Goal: Navigation & Orientation: Find specific page/section

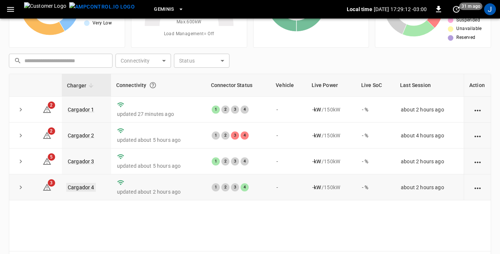
scroll to position [74, 0]
click at [79, 111] on link "Cargador 1" at bounding box center [81, 109] width 30 height 9
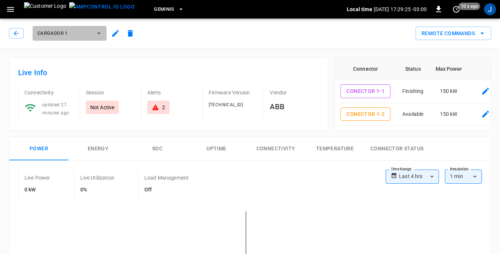
click at [100, 34] on icon "button" at bounding box center [98, 33] width 7 height 7
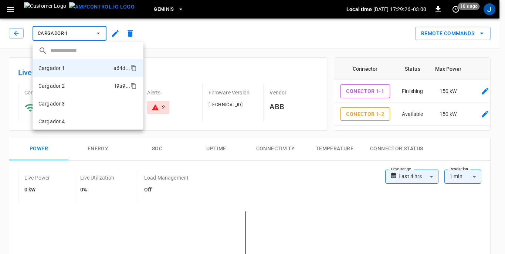
click at [64, 85] on p "Cargador 2" at bounding box center [51, 85] width 27 height 7
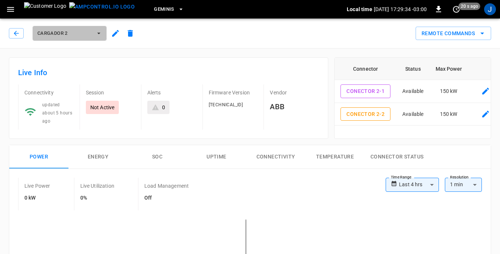
click at [98, 33] on icon "button" at bounding box center [98, 33] width 3 height 1
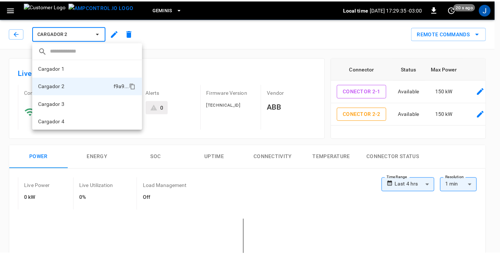
scroll to position [1, 0]
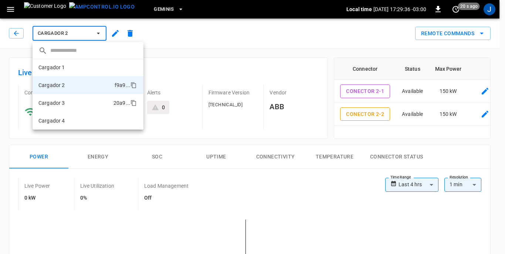
click at [64, 103] on p "Cargador 3" at bounding box center [51, 102] width 27 height 7
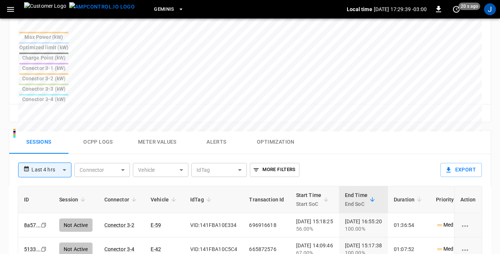
scroll to position [333, 0]
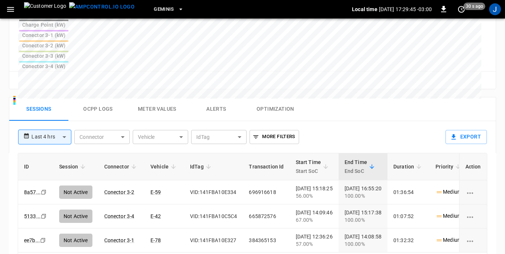
click at [67, 80] on body "**********" at bounding box center [252, 13] width 505 height 692
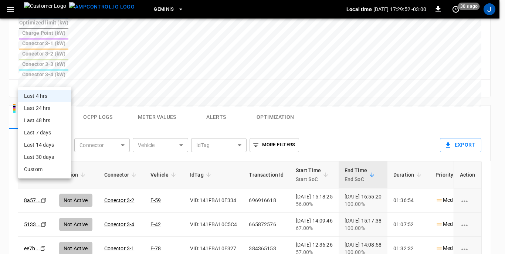
click at [356, 57] on div at bounding box center [252, 127] width 505 height 254
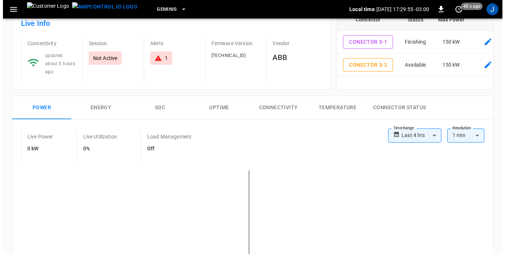
scroll to position [0, 0]
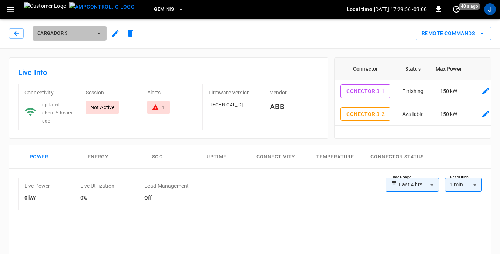
click at [98, 33] on icon "button" at bounding box center [98, 33] width 7 height 7
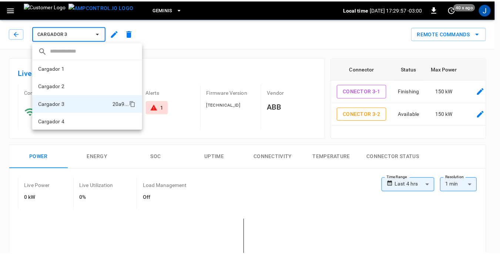
scroll to position [1, 0]
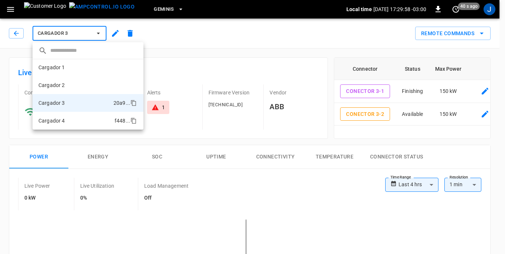
click at [56, 122] on p "Cargador 4" at bounding box center [51, 120] width 27 height 7
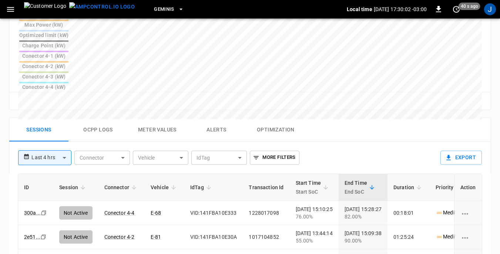
scroll to position [333, 0]
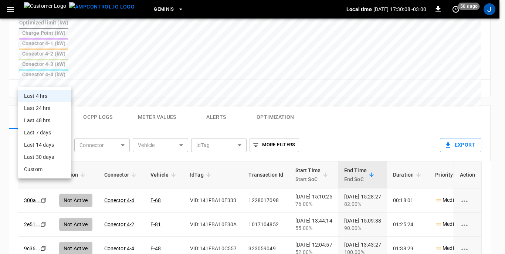
click at [66, 79] on body "**********" at bounding box center [252, 17] width 505 height 700
click at [43, 108] on li "Last 24 hrs" at bounding box center [44, 108] width 53 height 12
type input "**********"
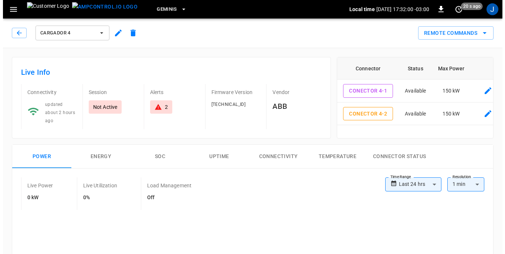
scroll to position [0, 0]
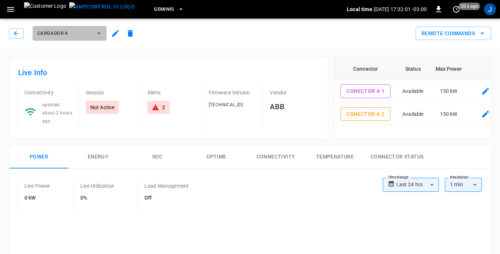
click at [100, 33] on icon "button" at bounding box center [98, 33] width 3 height 1
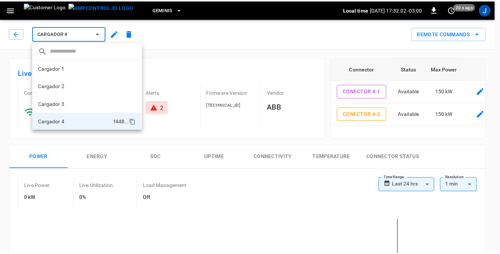
scroll to position [1, 0]
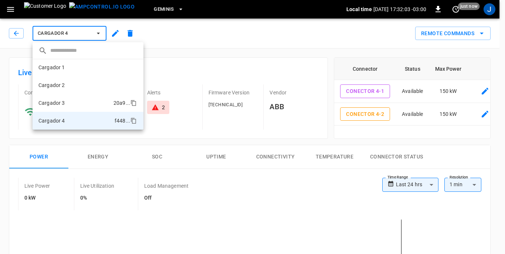
click at [70, 104] on li "Cargador 3 20a9 ..." at bounding box center [88, 103] width 111 height 18
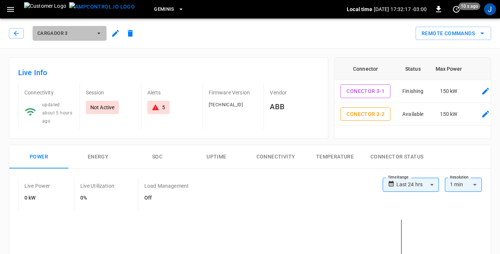
click at [100, 35] on icon "button" at bounding box center [98, 33] width 7 height 7
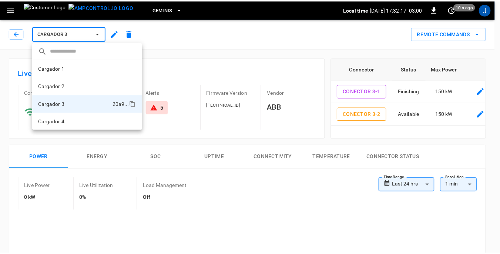
scroll to position [1, 0]
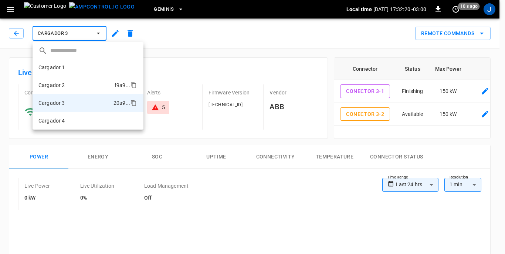
click at [72, 85] on li "Cargador 2 f9a9 ..." at bounding box center [88, 85] width 111 height 18
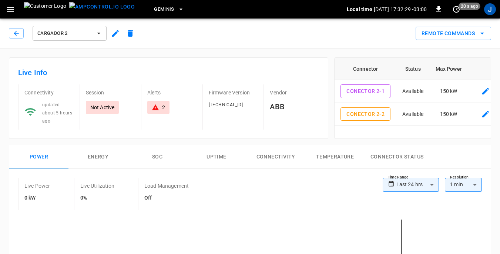
click at [99, 31] on icon "button" at bounding box center [98, 33] width 7 height 7
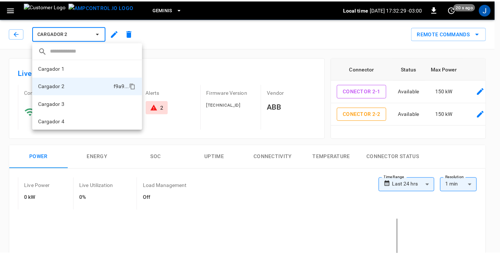
scroll to position [1, 0]
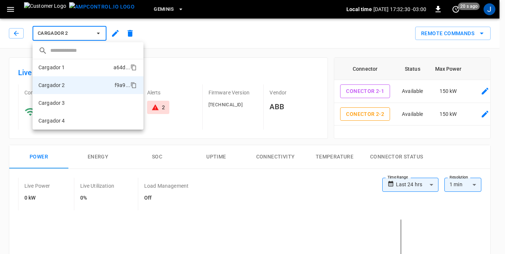
click at [85, 67] on li "Cargador 1 a64d ..." at bounding box center [88, 67] width 111 height 18
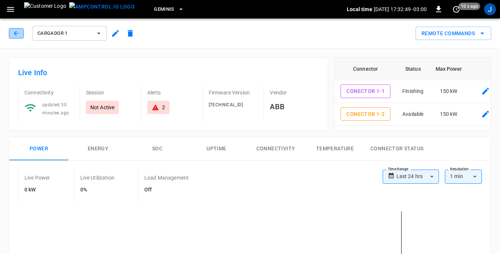
click at [10, 34] on button "button" at bounding box center [16, 33] width 15 height 10
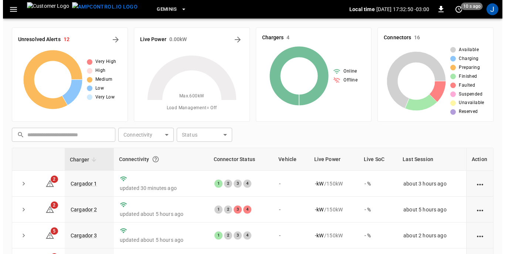
scroll to position [74, 0]
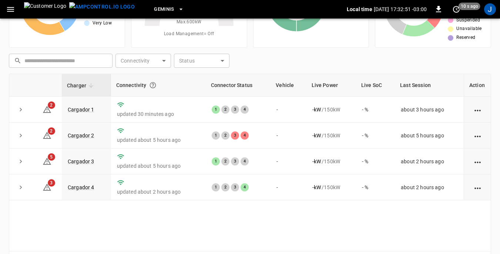
click at [8, 7] on icon "button" at bounding box center [10, 9] width 9 height 9
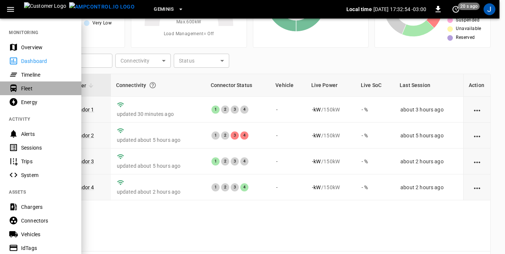
click at [25, 89] on div "Fleet" at bounding box center [46, 88] width 51 height 7
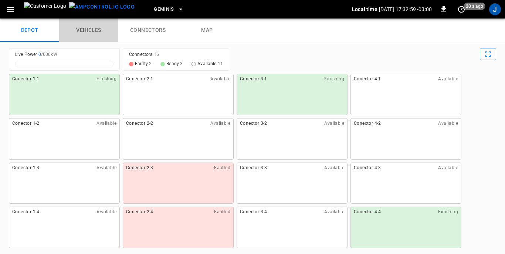
click at [80, 28] on link "vehicles" at bounding box center [88, 31] width 59 height 24
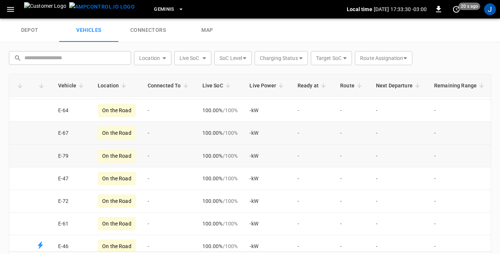
scroll to position [666, 0]
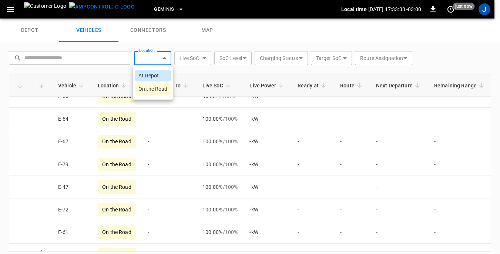
click at [165, 19] on body "Geminis Local time [DATE] 17:33:33 -03:00 0 just now J depot vehicles connector…" at bounding box center [250, 9] width 500 height 19
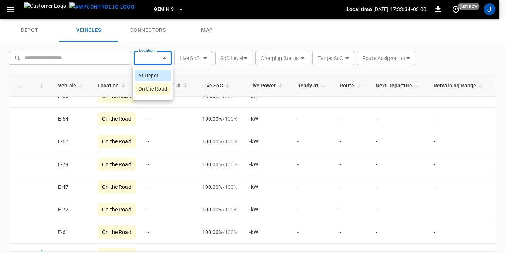
click at [165, 57] on div at bounding box center [252, 127] width 505 height 254
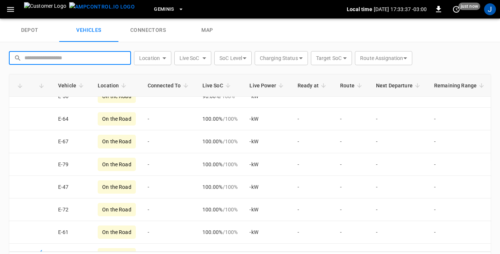
click at [97, 58] on input "text" at bounding box center [74, 58] width 101 height 14
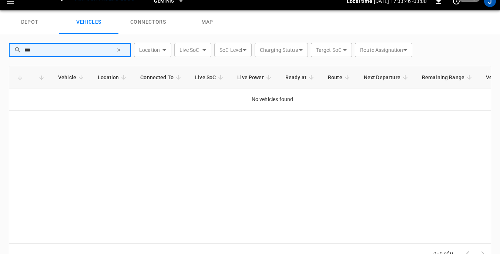
scroll to position [0, 0]
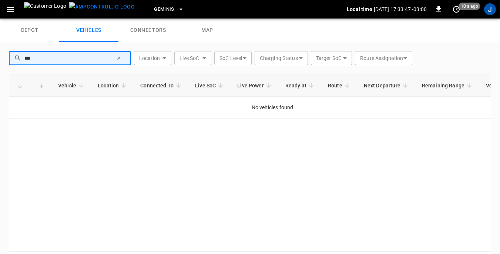
type input "***"
click at [120, 60] on icon "button" at bounding box center [118, 58] width 5 height 5
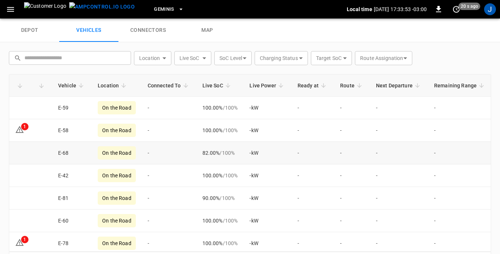
click at [61, 151] on td "E-68" at bounding box center [72, 153] width 40 height 23
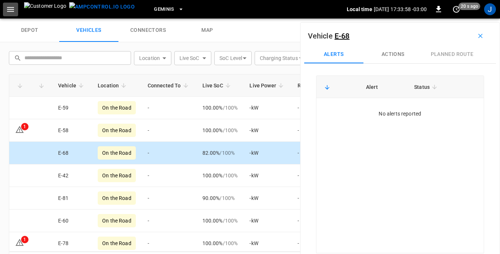
click at [12, 10] on icon "button" at bounding box center [10, 9] width 7 height 5
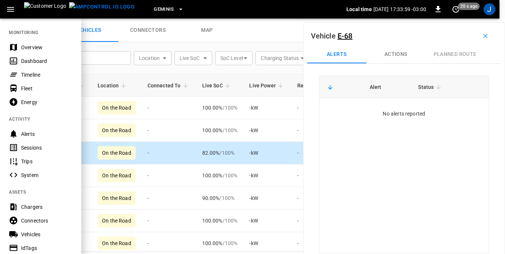
click at [28, 58] on div "Dashboard" at bounding box center [46, 60] width 51 height 7
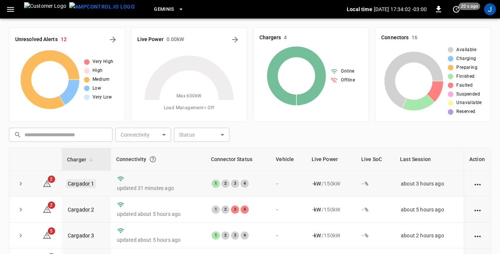
click at [86, 184] on link "Cargador 1" at bounding box center [81, 183] width 30 height 9
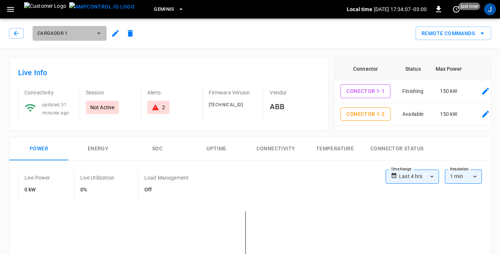
click at [102, 32] on button "Cargador 1" at bounding box center [70, 33] width 74 height 15
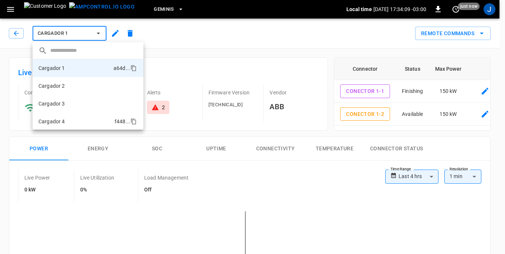
click at [54, 120] on p "Cargador 4" at bounding box center [51, 121] width 27 height 7
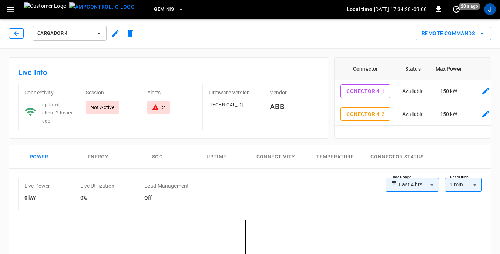
click at [16, 33] on icon "button" at bounding box center [16, 33] width 7 height 7
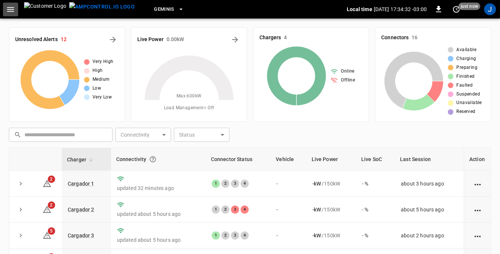
click at [12, 11] on icon "button" at bounding box center [10, 9] width 7 height 5
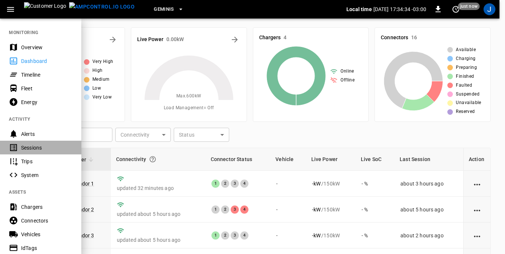
click at [27, 147] on div "Sessions" at bounding box center [46, 147] width 51 height 7
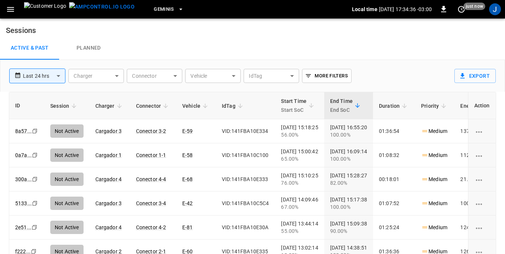
click at [234, 75] on body "**********" at bounding box center [252, 144] width 505 height 289
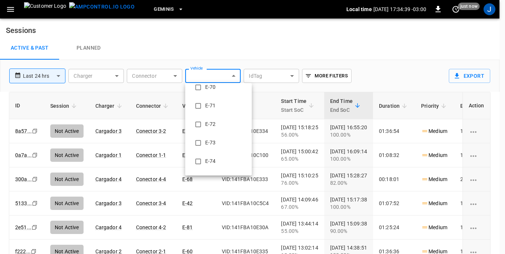
scroll to position [592, 0]
type input "**********"
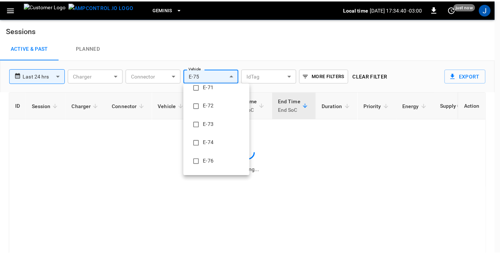
scroll to position [0, 0]
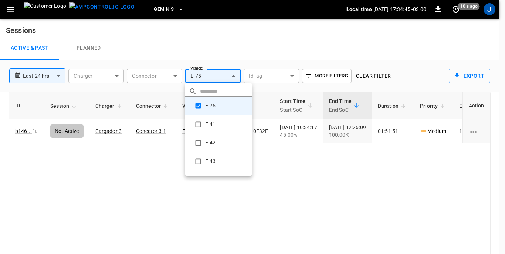
click at [289, 154] on div at bounding box center [252, 127] width 505 height 254
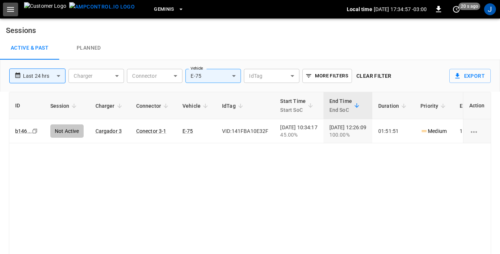
click at [11, 9] on icon "button" at bounding box center [10, 9] width 7 height 5
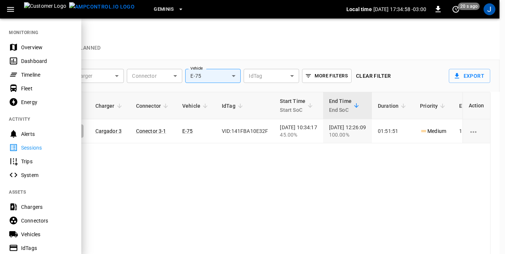
click at [31, 60] on div "Dashboard" at bounding box center [46, 60] width 51 height 7
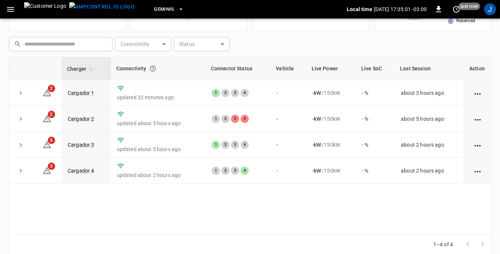
scroll to position [100, 0]
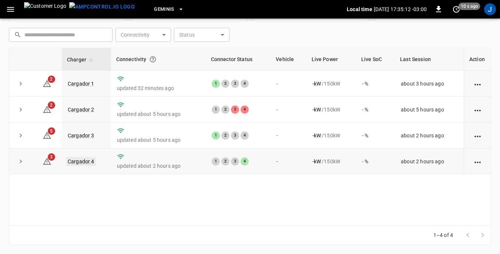
click at [86, 162] on link "Cargador 4" at bounding box center [81, 161] width 30 height 9
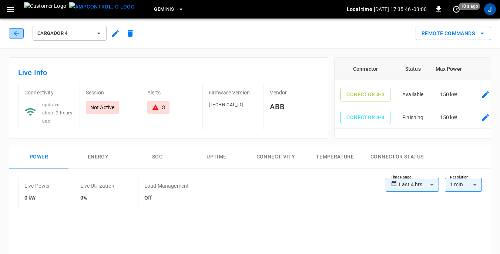
click at [19, 32] on icon "button" at bounding box center [16, 33] width 7 height 7
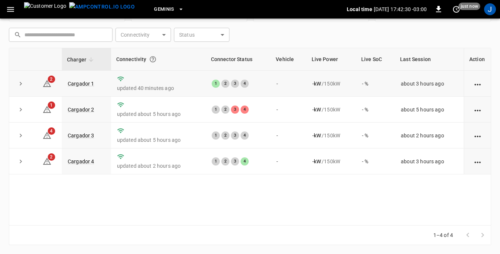
scroll to position [63, 0]
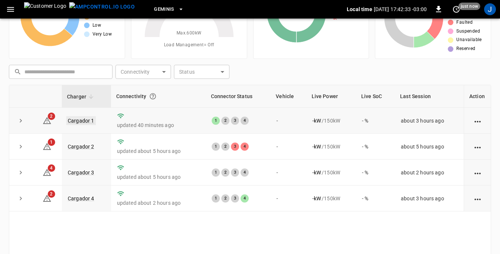
click at [75, 120] on link "Cargador 1" at bounding box center [81, 120] width 30 height 9
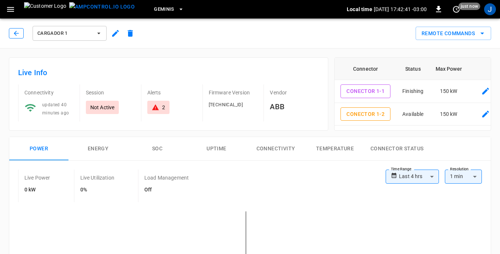
click at [15, 34] on icon "button" at bounding box center [16, 33] width 5 height 5
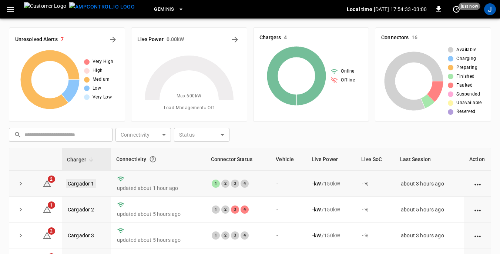
click at [83, 185] on link "Cargador 1" at bounding box center [81, 183] width 30 height 9
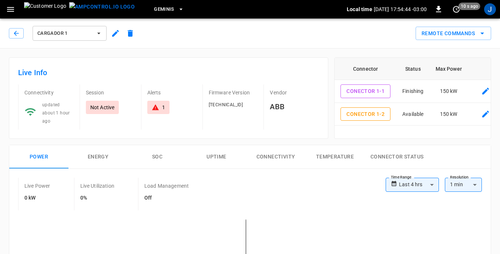
click at [99, 34] on icon "button" at bounding box center [98, 33] width 3 height 1
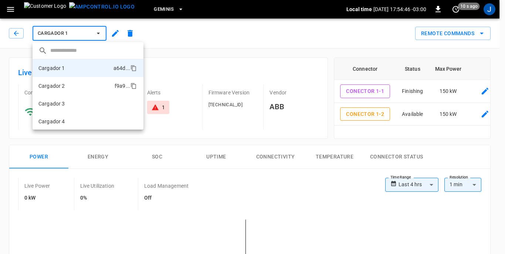
click at [64, 86] on p "Cargador 2" at bounding box center [51, 85] width 27 height 7
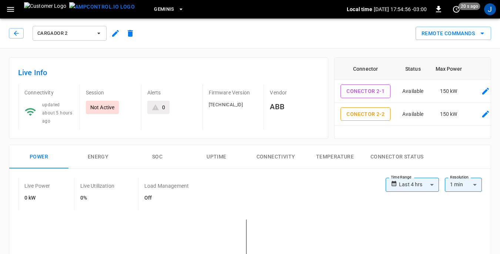
click at [98, 33] on icon "button" at bounding box center [98, 33] width 7 height 7
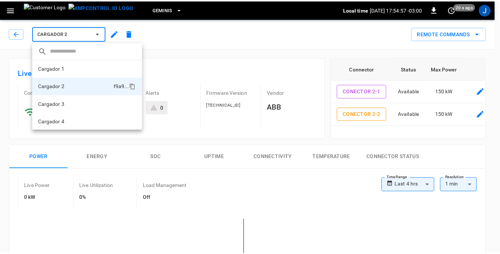
scroll to position [1, 0]
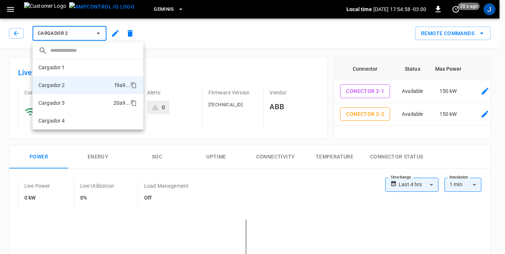
click at [63, 102] on p "Cargador 3" at bounding box center [51, 102] width 27 height 7
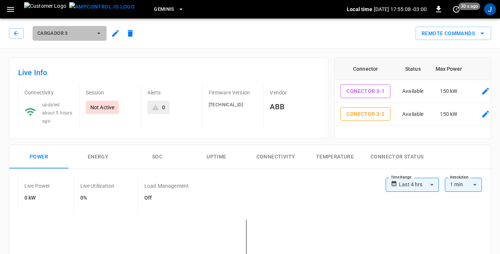
click at [100, 33] on icon "button" at bounding box center [98, 33] width 7 height 7
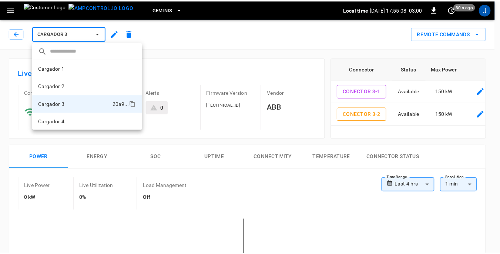
scroll to position [1, 0]
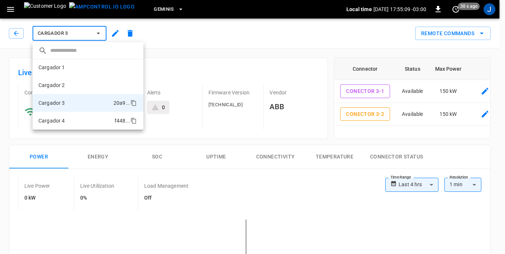
click at [60, 117] on p "Cargador 4" at bounding box center [51, 120] width 27 height 7
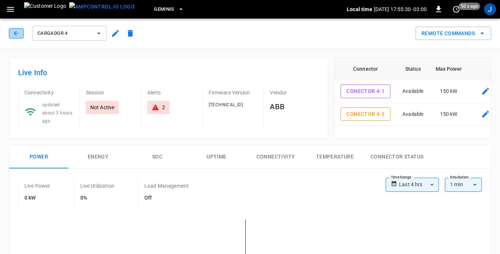
click at [21, 32] on button "button" at bounding box center [16, 33] width 15 height 10
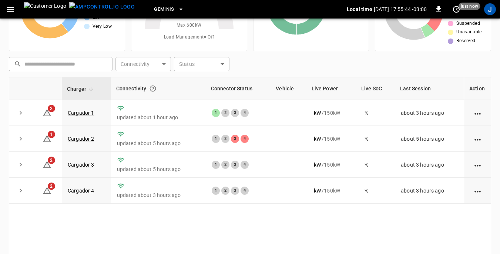
scroll to position [74, 0]
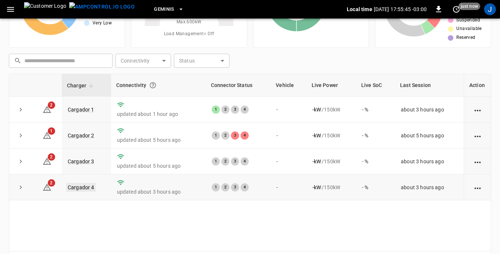
click at [87, 189] on link "Cargador 4" at bounding box center [81, 187] width 30 height 9
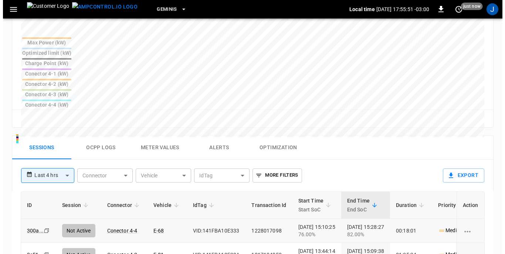
scroll to position [333, 0]
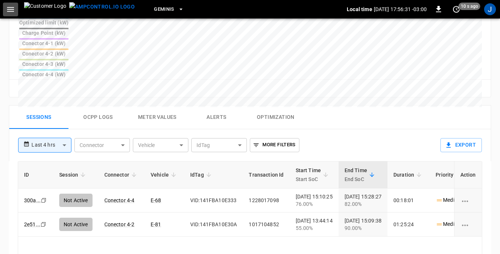
click at [11, 9] on icon "button" at bounding box center [10, 9] width 7 height 5
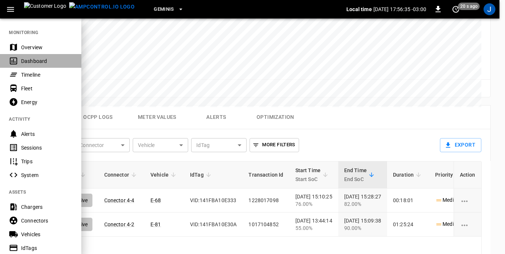
click at [35, 61] on div "Dashboard" at bounding box center [46, 60] width 51 height 7
